Goal: Feedback & Contribution: Leave review/rating

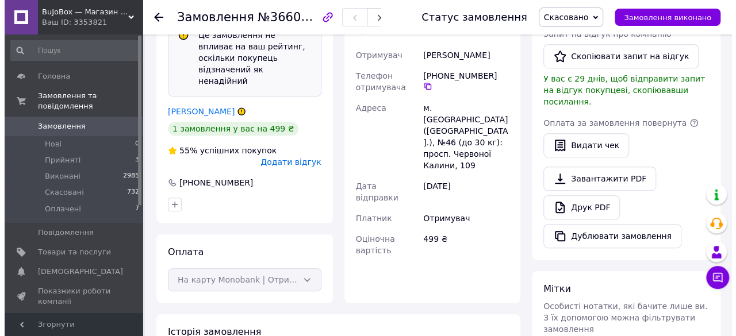
scroll to position [345, 0]
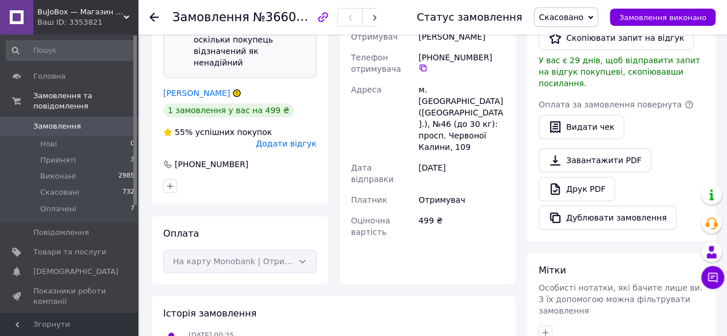
click at [284, 139] on span "Додати відгук" at bounding box center [286, 143] width 60 height 9
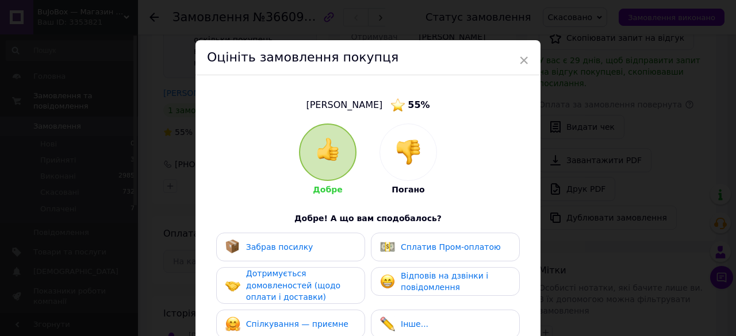
click at [402, 150] on img at bounding box center [408, 152] width 25 height 25
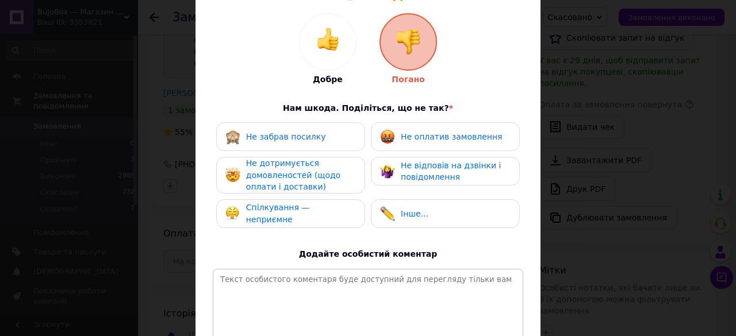
scroll to position [115, 0]
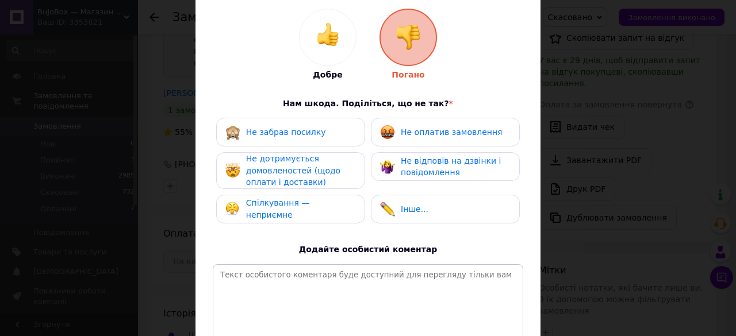
click at [425, 132] on span "Не оплатив замовлення" at bounding box center [451, 132] width 101 height 9
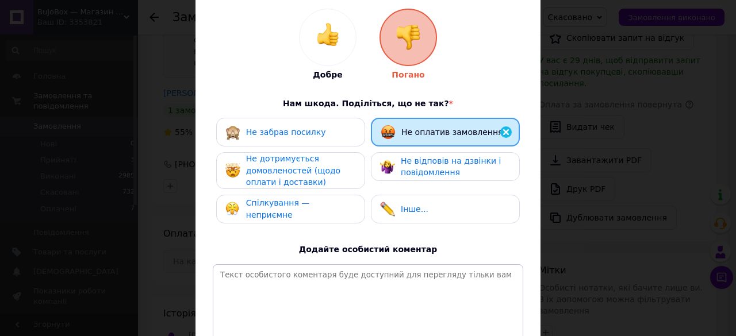
click at [427, 169] on span "Не відповів на дзвінки і повідомлення" at bounding box center [451, 166] width 100 height 21
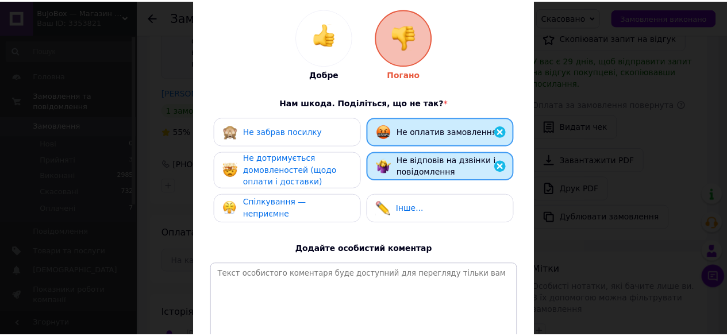
scroll to position [234, 0]
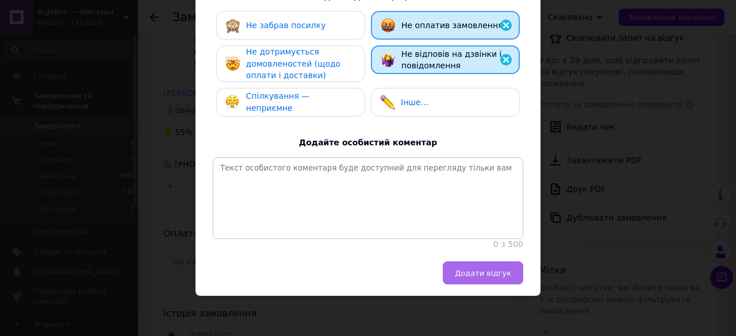
click at [476, 274] on span "Додати відгук" at bounding box center [483, 273] width 56 height 9
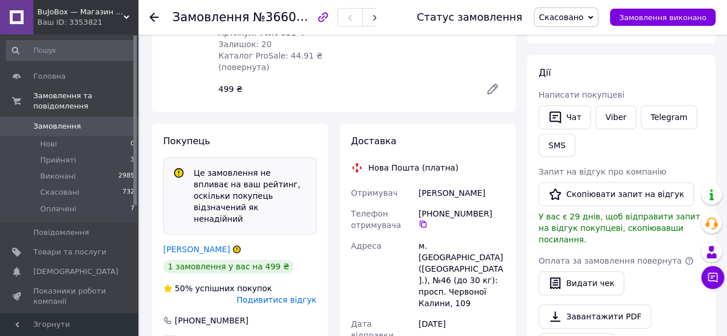
scroll to position [246, 0]
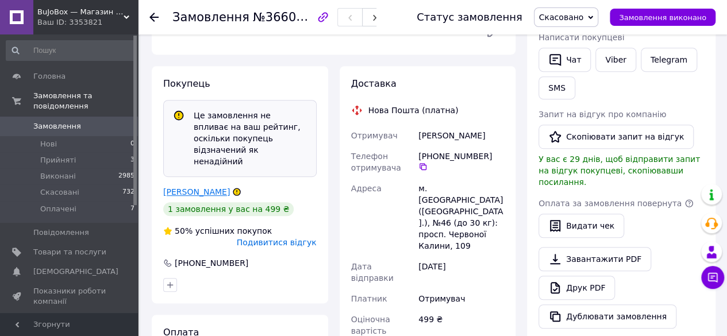
click at [205, 187] on link "[PERSON_NAME]" at bounding box center [196, 191] width 67 height 9
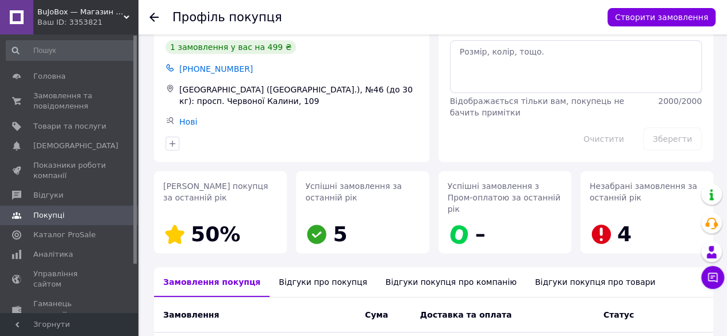
scroll to position [115, 0]
